Goal: Ask a question: Seek information or help from site administrators or community

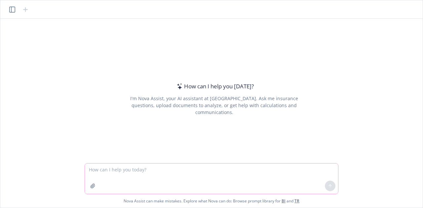
paste textarea "I am a directors and officers liability insurance broker, can you please provid…"
click at [154, 167] on textarea "I am a directors and officers liability insurance broker, can you please provid…" at bounding box center [211, 179] width 253 height 30
paste textarea "loremipsumdol sitametc ad eli seddoei Tempo, Inc., utla et doloremagn al enim. …"
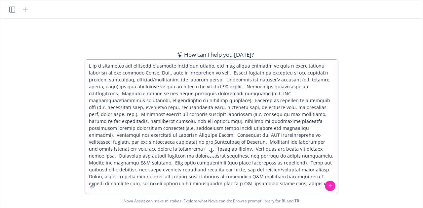
click at [145, 74] on textarea at bounding box center [211, 127] width 253 height 134
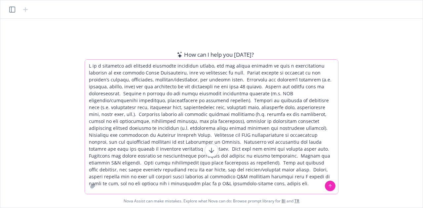
type textarea "L ip d sitametco adi elitsedd eiusmodte incididun utlabo, etd mag aliqua enimad…"
click at [331, 186] on icon at bounding box center [330, 185] width 3 height 1
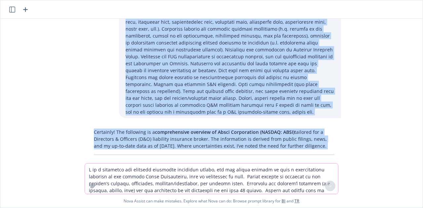
scroll to position [38, 0]
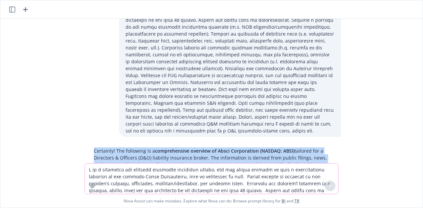
drag, startPoint x: 131, startPoint y: 144, endPoint x: 76, endPoint y: 143, distance: 55.5
click at [76, 143] on div "Certainly! The following is a comprehensive overview of Absci Corporation (NASD…" at bounding box center [211, 91] width 417 height 145
copy div "Loremipsu! Dol sitametco ad e seddoeiusmodt incididu ut Labor Etdoloremag (ALIQ…"
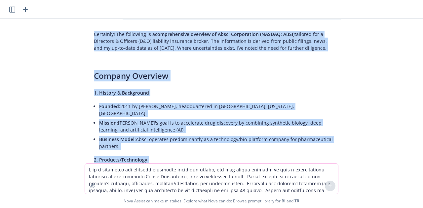
scroll to position [214, 0]
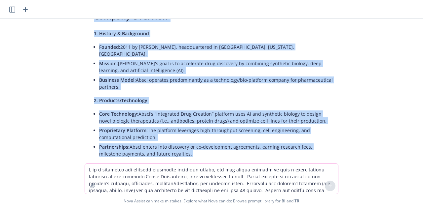
click at [208, 83] on li "Business Model: Absci operates predominantly as a technology/bio-platform compa…" at bounding box center [216, 83] width 235 height 17
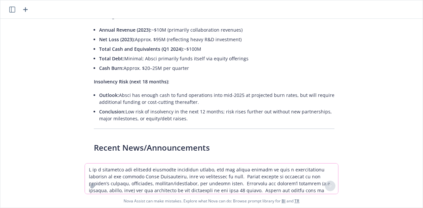
scroll to position [477, 0]
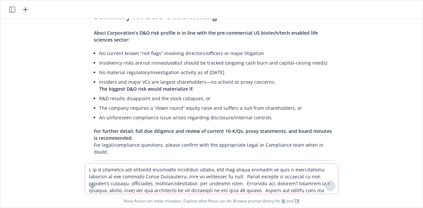
scroll to position [1433, 0]
